Goal: Transaction & Acquisition: Purchase product/service

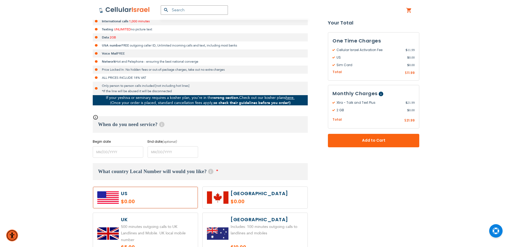
scroll to position [188, 0]
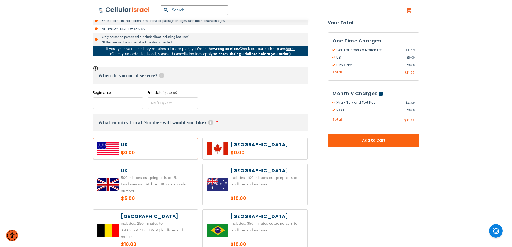
click at [121, 102] on input "name" at bounding box center [118, 103] width 51 height 12
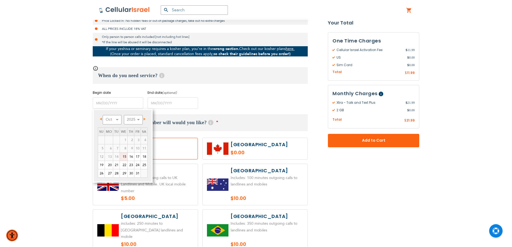
click at [146, 118] on span "Next" at bounding box center [145, 119] width 2 height 3
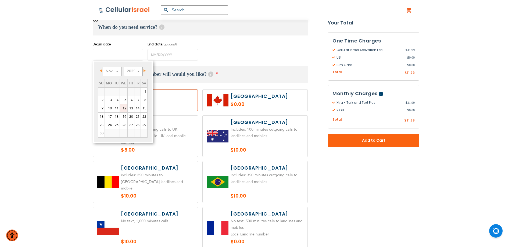
scroll to position [242, 0]
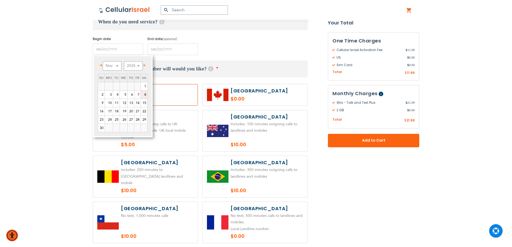
click at [143, 94] on link "8" at bounding box center [144, 95] width 6 height 8
type input "[DATE]"
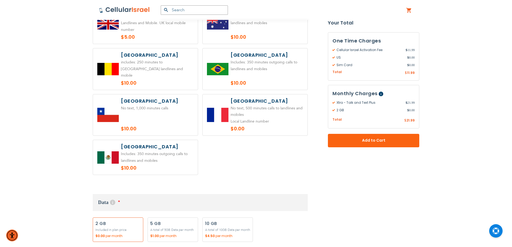
scroll to position [457, 0]
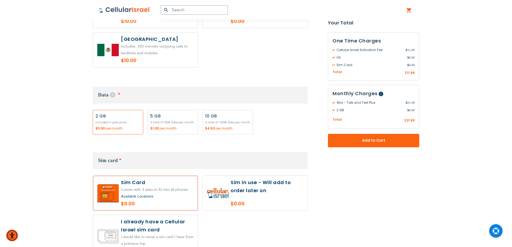
drag, startPoint x: 242, startPoint y: 185, endPoint x: 245, endPoint y: 184, distance: 3.3
click at [243, 185] on label at bounding box center [255, 193] width 105 height 35
radio input "true"
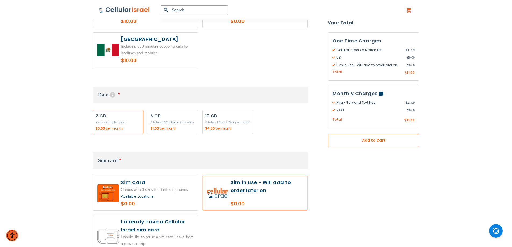
click at [386, 138] on span "Add to Cart" at bounding box center [374, 141] width 56 height 6
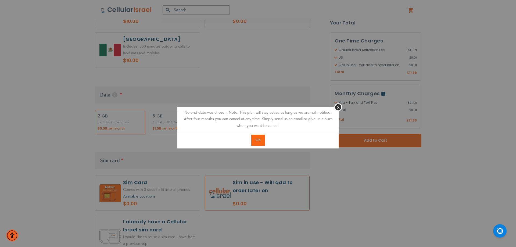
click at [254, 140] on button "OK" at bounding box center [258, 140] width 14 height 11
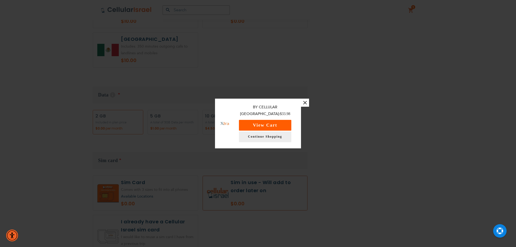
click at [277, 121] on button "View Cart" at bounding box center [265, 125] width 52 height 11
